Goal: Task Accomplishment & Management: Manage account settings

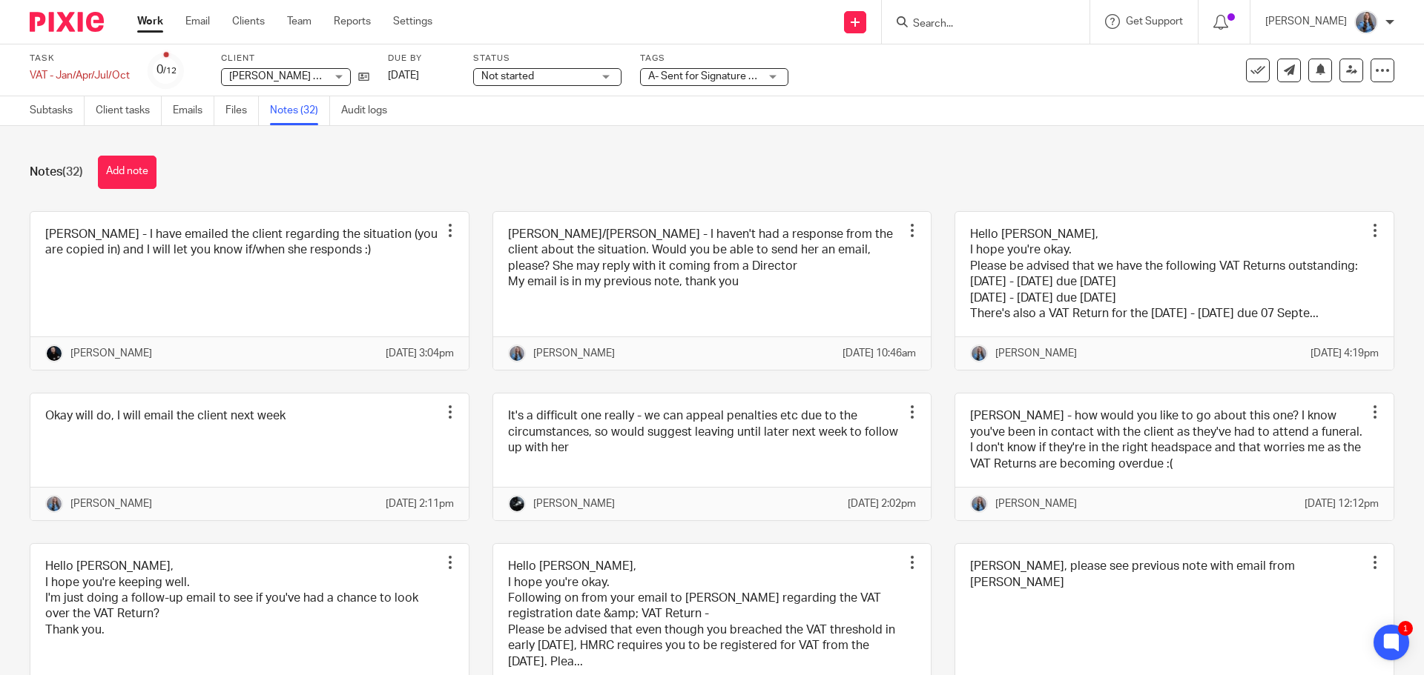
click at [986, 19] on input "Search" at bounding box center [977, 24] width 133 height 13
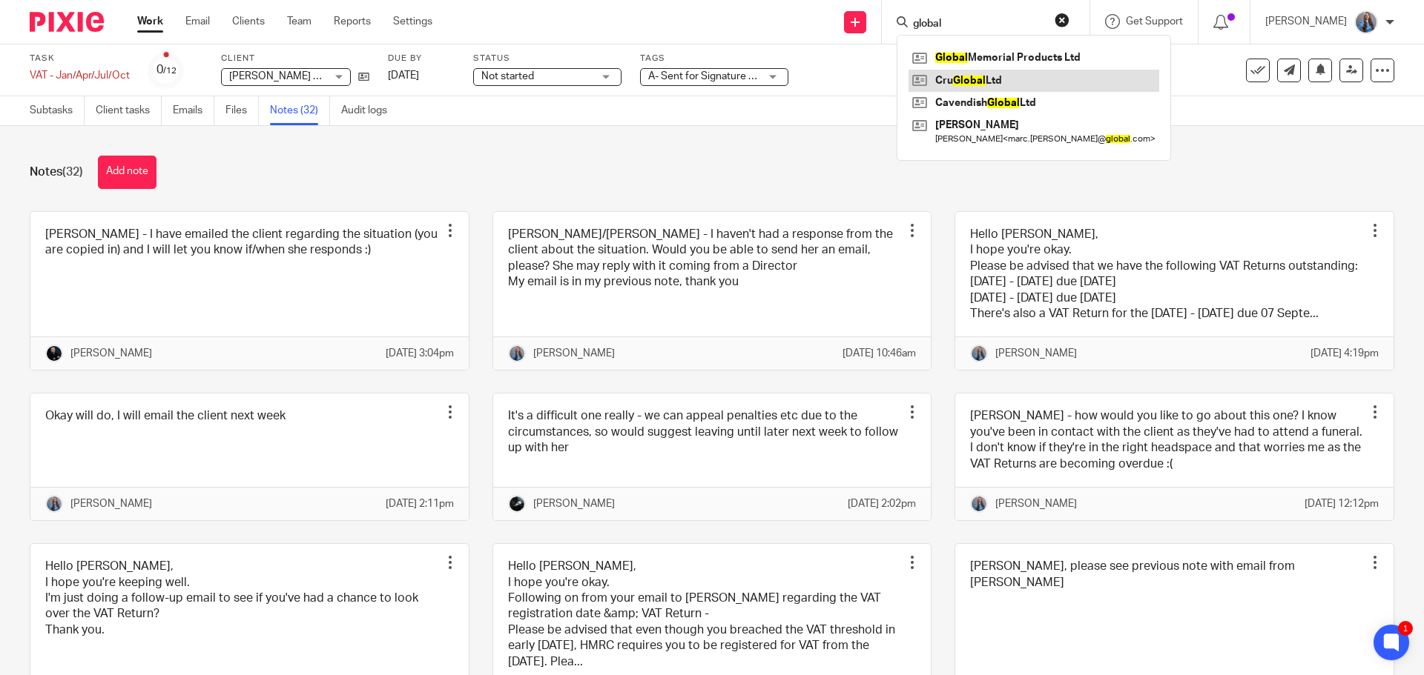
type input "global"
click at [956, 84] on link at bounding box center [1033, 81] width 251 height 22
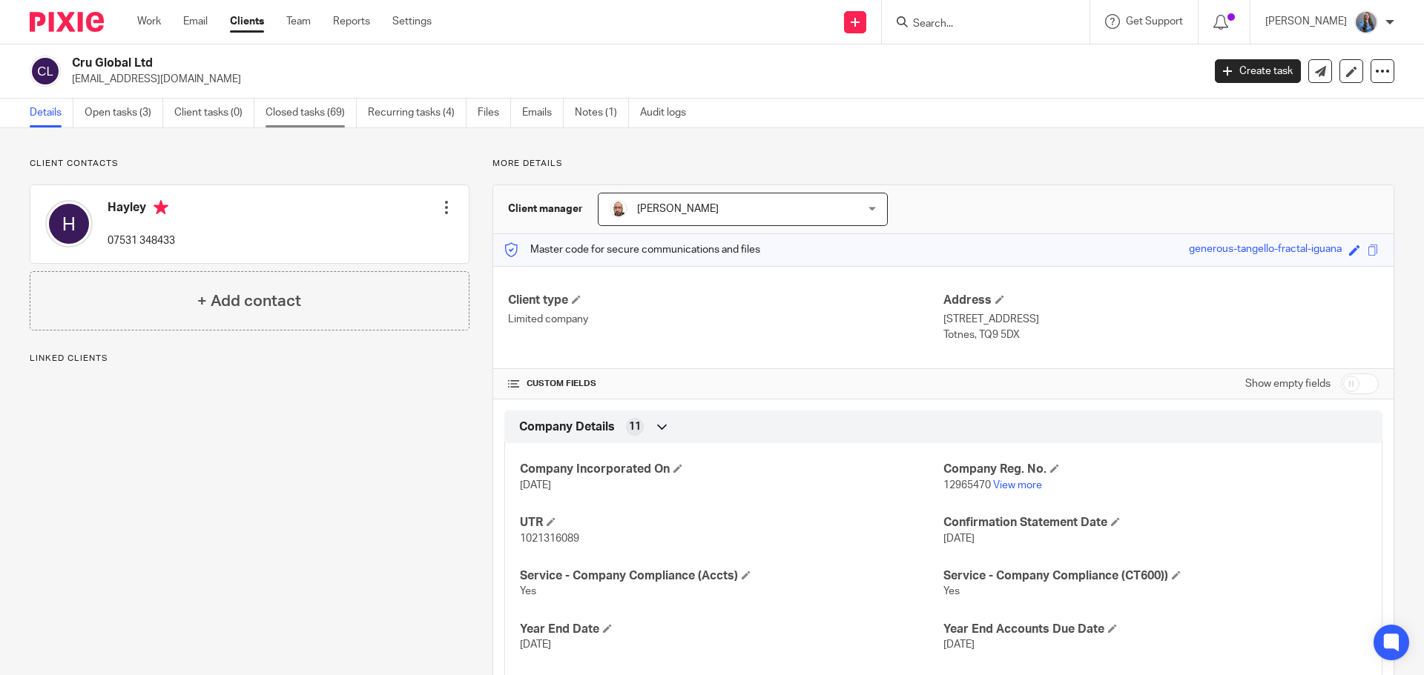
click at [343, 118] on link "Closed tasks (69)" at bounding box center [310, 113] width 91 height 29
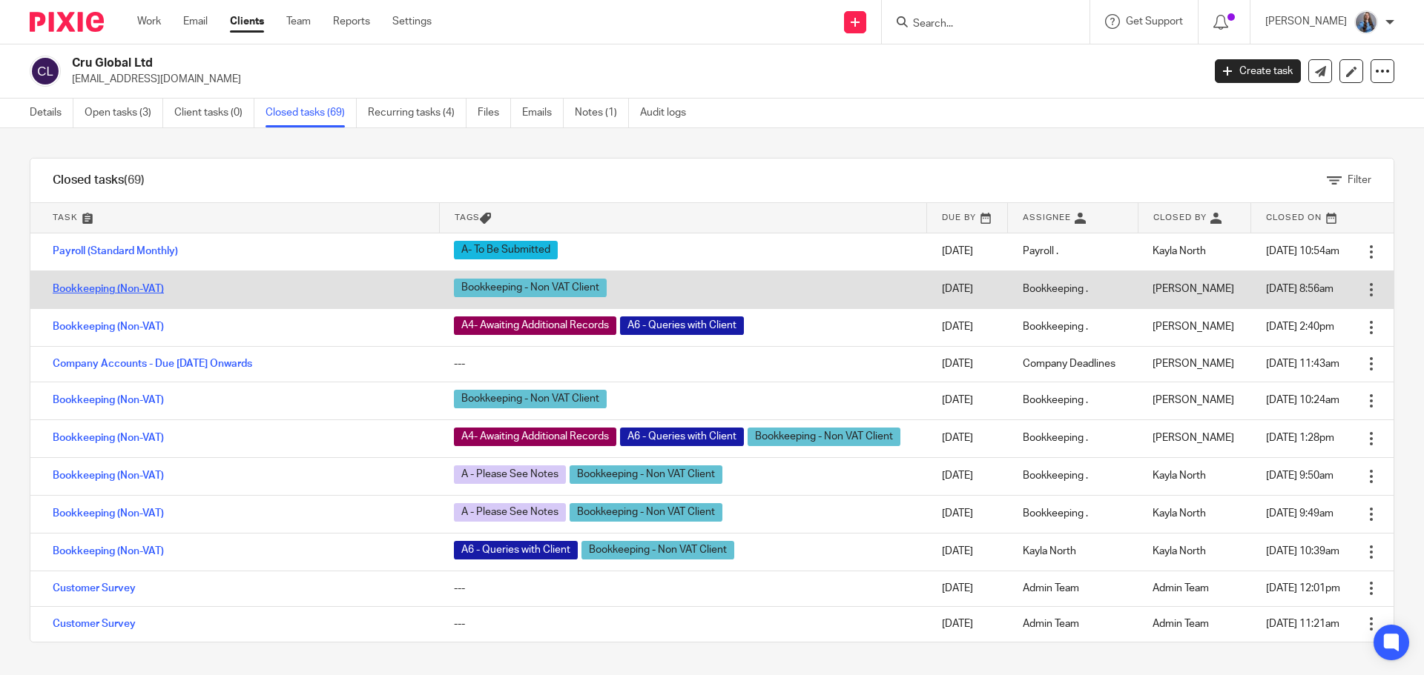
click at [102, 291] on link "Bookkeeping (Non-VAT)" at bounding box center [108, 289] width 111 height 10
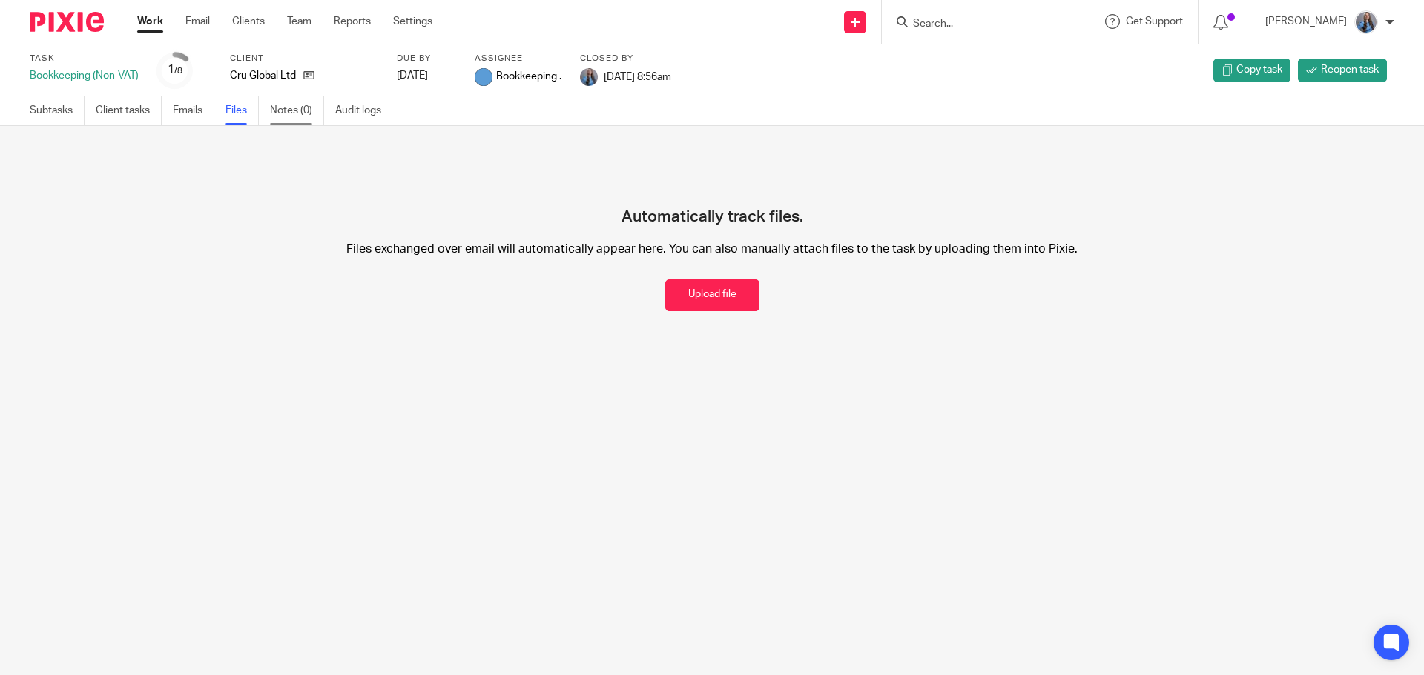
click at [273, 116] on link "Notes (0)" at bounding box center [297, 110] width 54 height 29
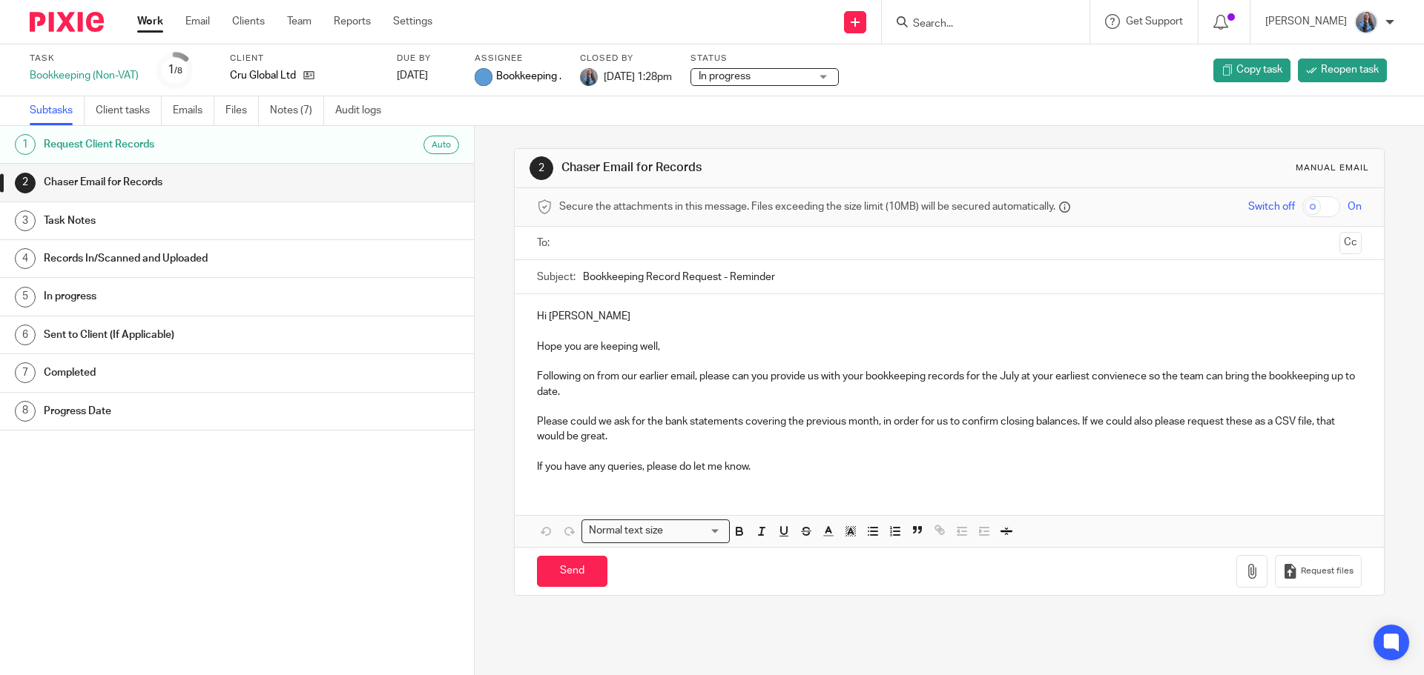
click at [317, 113] on link "Notes (7)" at bounding box center [297, 110] width 54 height 29
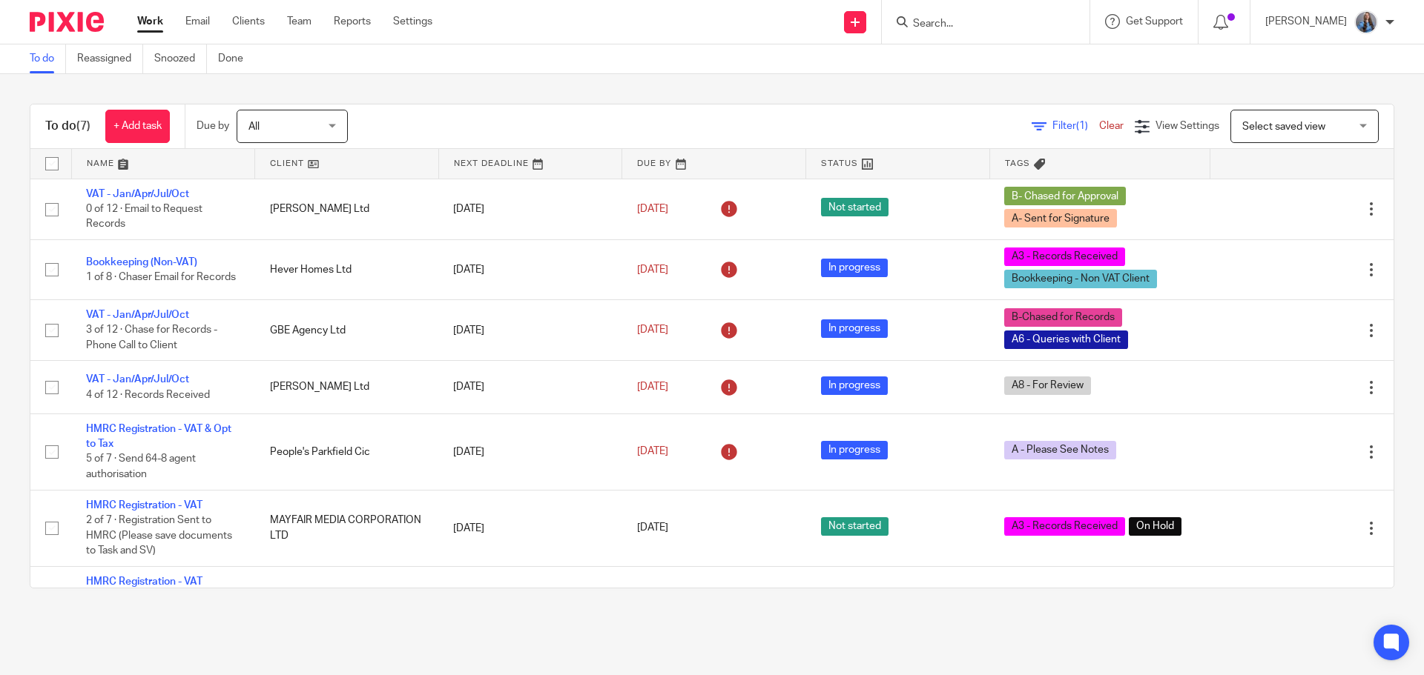
click at [956, 22] on input "Search" at bounding box center [977, 24] width 133 height 13
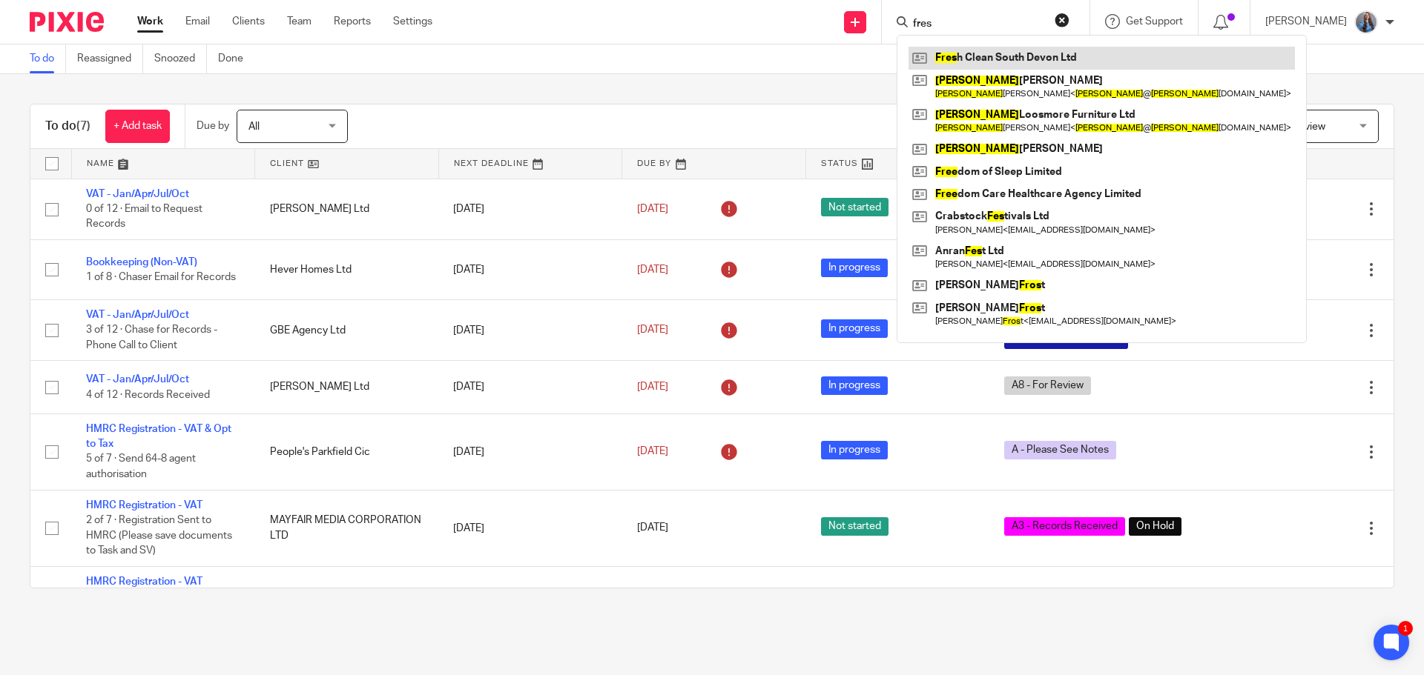
type input "fres"
click at [987, 50] on link at bounding box center [1101, 58] width 386 height 22
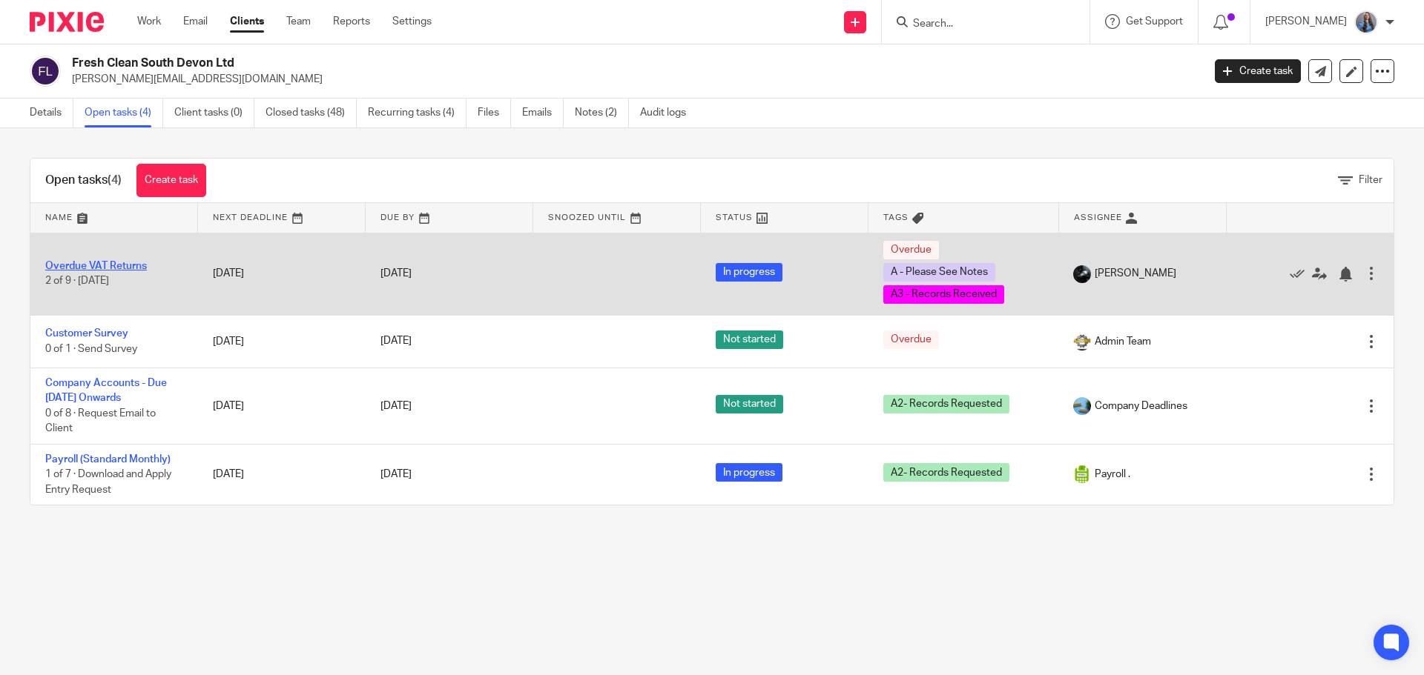
click at [115, 265] on link "Overdue VAT Returns" at bounding box center [96, 266] width 102 height 10
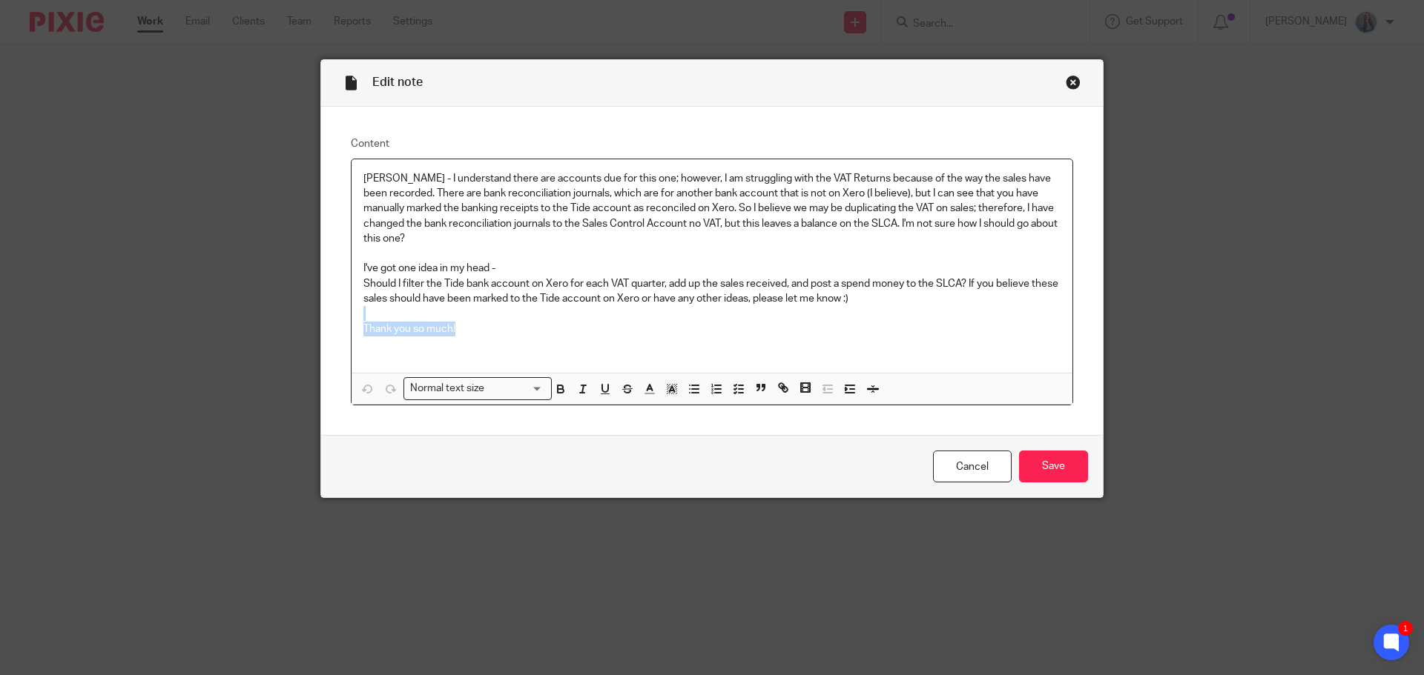
drag, startPoint x: 924, startPoint y: 309, endPoint x: 746, endPoint y: 268, distance: 182.7
click at [615, 322] on div "Nick - I understand there are accounts due for this one; however, I am struggli…" at bounding box center [711, 266] width 721 height 214
click at [1068, 78] on div "Close this dialog window" at bounding box center [1072, 82] width 15 height 15
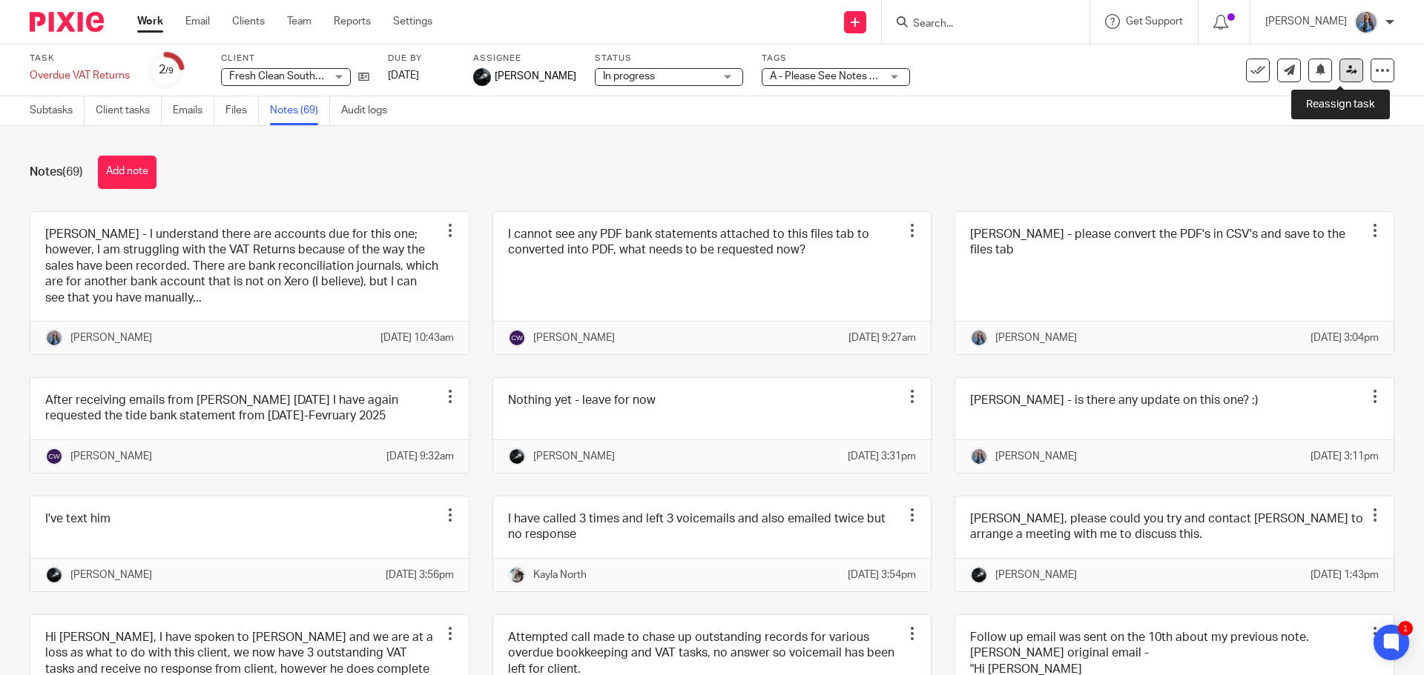
click at [1346, 72] on icon at bounding box center [1351, 70] width 11 height 11
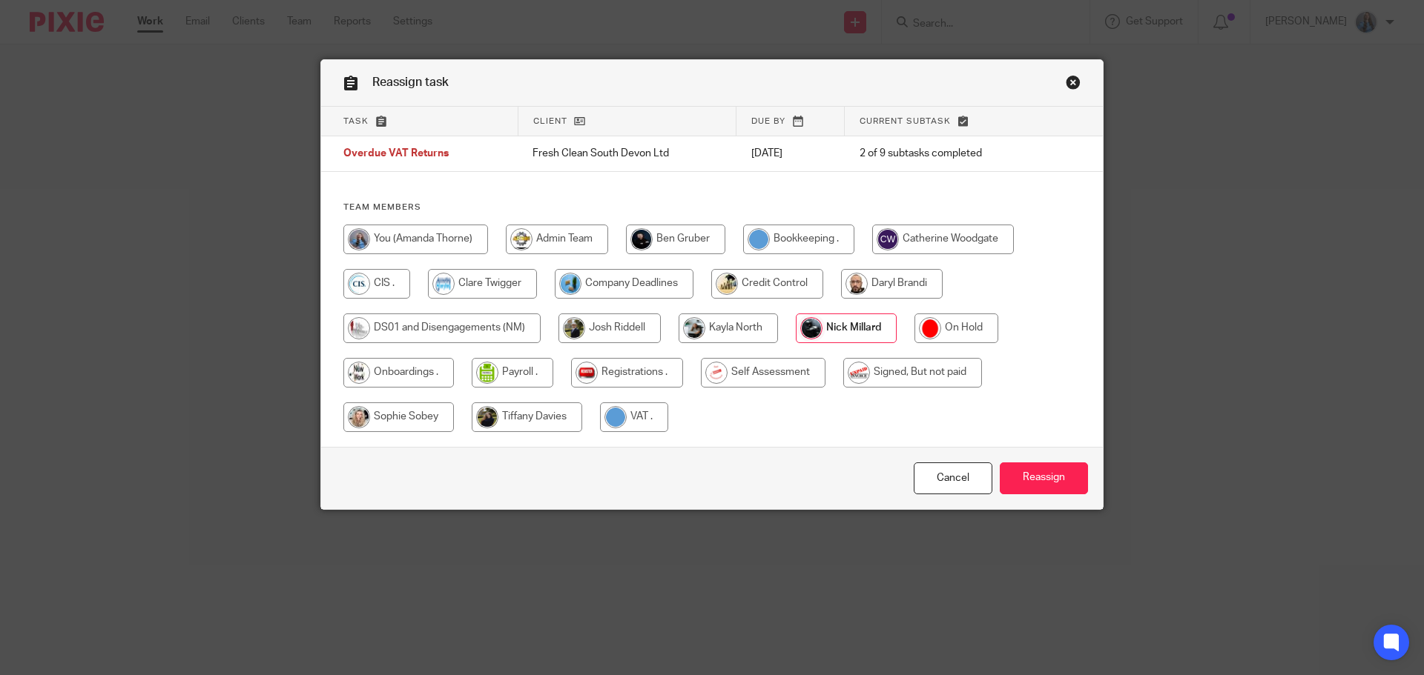
click at [341, 222] on div "Team members" at bounding box center [711, 324] width 781 height 245
click at [360, 237] on input "radio" at bounding box center [415, 240] width 145 height 30
radio input "true"
click at [1025, 477] on input "Reassign" at bounding box center [1043, 479] width 88 height 32
